Goal: Download file/media

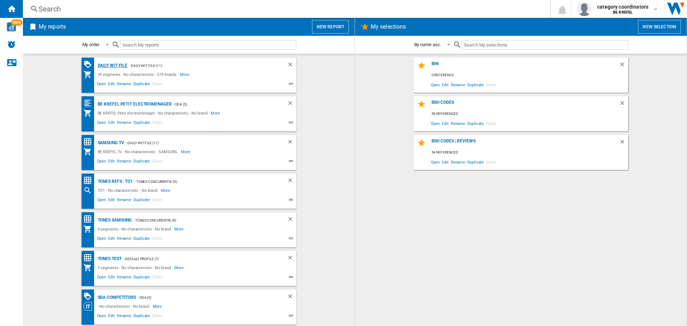
click at [112, 64] on div "Daily WIT file" at bounding box center [112, 65] width 32 height 9
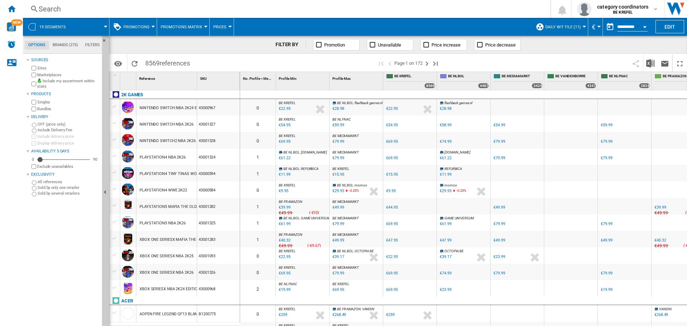
click at [137, 21] on button "Promotions" at bounding box center [138, 27] width 30 height 18
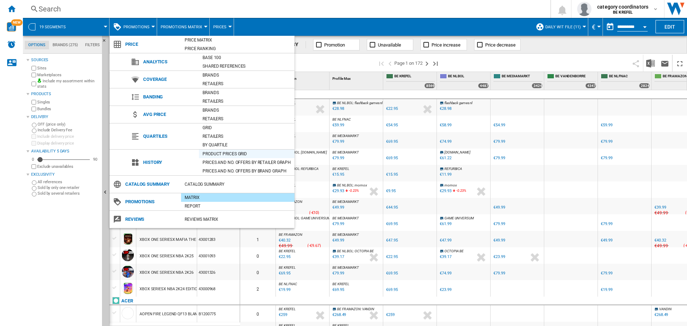
click at [226, 154] on div "Product prices grid" at bounding box center [247, 153] width 96 height 7
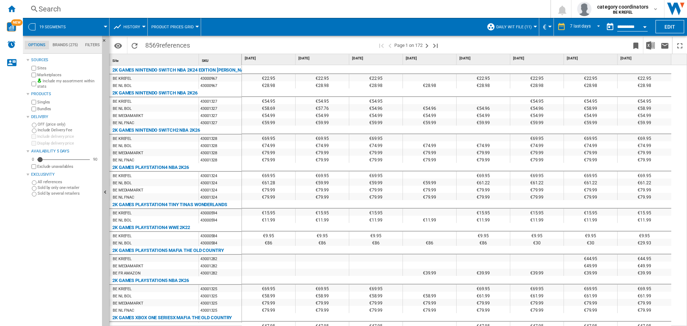
click at [605, 48] on span at bounding box center [537, 45] width 184 height 17
click at [652, 48] on img "Download in Excel" at bounding box center [650, 45] width 9 height 9
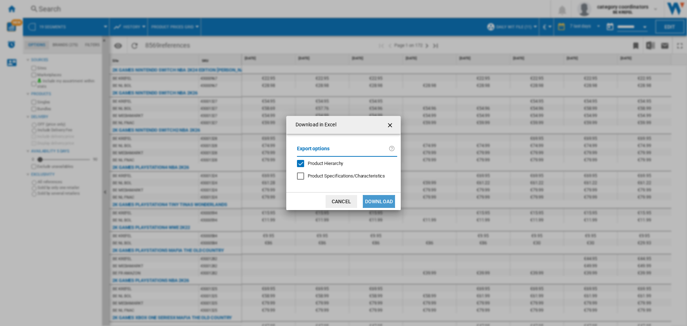
click at [384, 201] on button "Download" at bounding box center [379, 201] width 32 height 13
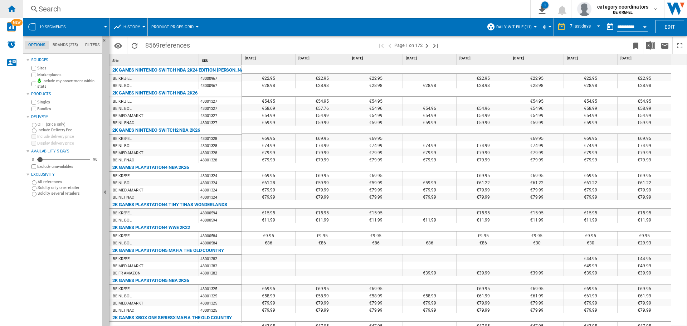
click at [15, 10] on ng-md-icon "Home" at bounding box center [11, 8] width 9 height 9
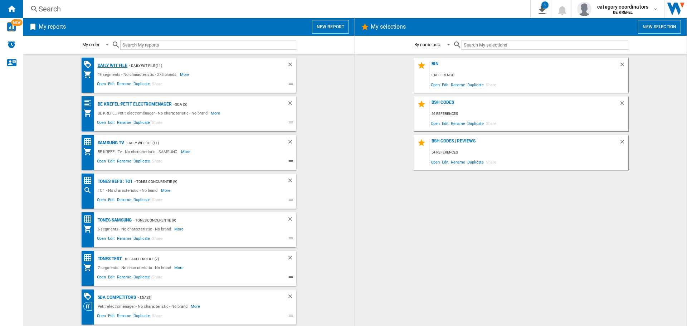
click at [109, 64] on div "Daily WIT file" at bounding box center [112, 65] width 32 height 9
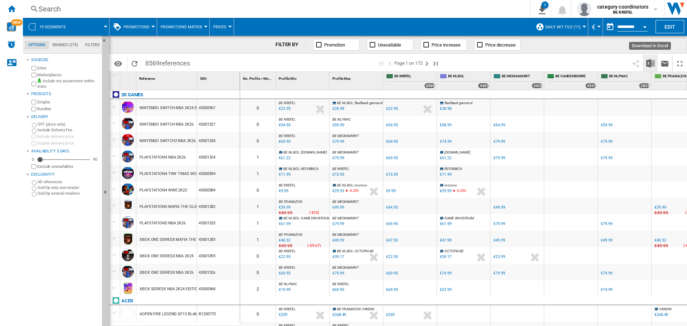
click at [650, 63] on img "Download in Excel" at bounding box center [650, 63] width 9 height 9
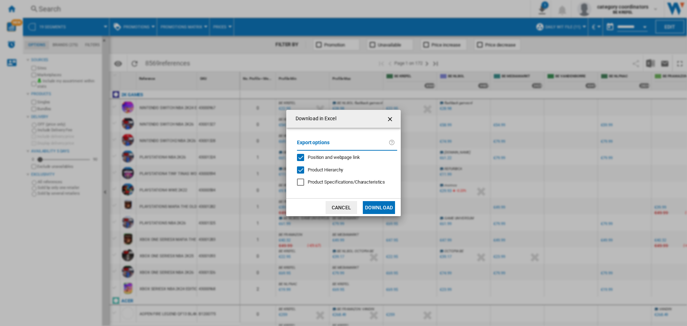
click at [383, 206] on button "Download" at bounding box center [379, 207] width 32 height 13
